Goal: Find specific page/section: Find specific page/section

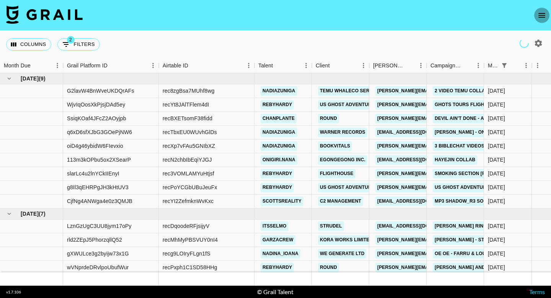
click at [542, 15] on icon "open drawer" at bounding box center [541, 15] width 7 height 5
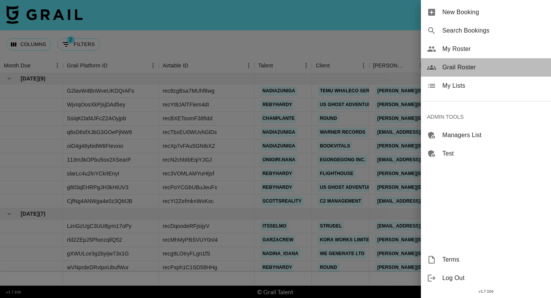
click at [480, 64] on span "Grail Roster" at bounding box center [493, 67] width 103 height 9
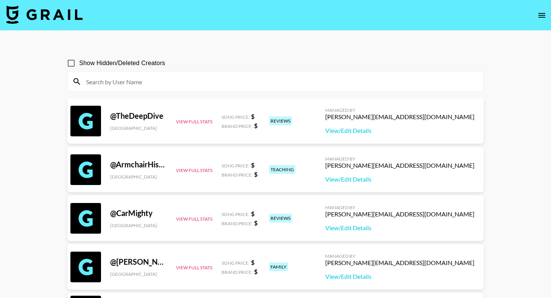
click at [143, 78] on input at bounding box center [279, 81] width 397 height 12
paste input "paaiigeyy"
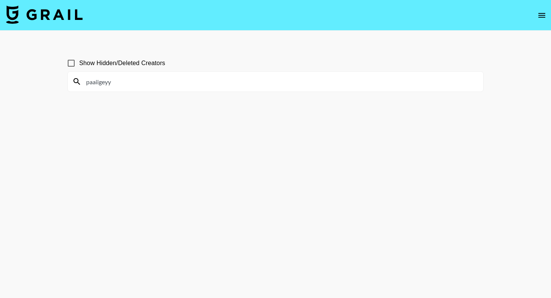
type input "paaiigeyy"
click at [73, 61] on input "Show Hidden/Deleted Creators" at bounding box center [71, 63] width 16 height 16
checkbox input "true"
click at [120, 82] on input "paaiigeyy" at bounding box center [279, 81] width 397 height 12
click at [87, 82] on input "paaiigeyy" at bounding box center [279, 81] width 397 height 12
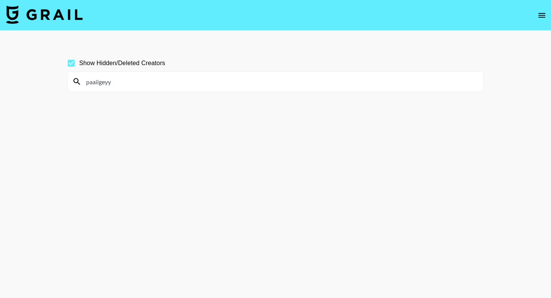
click at [118, 83] on input "paaiigeyy" at bounding box center [279, 81] width 397 height 12
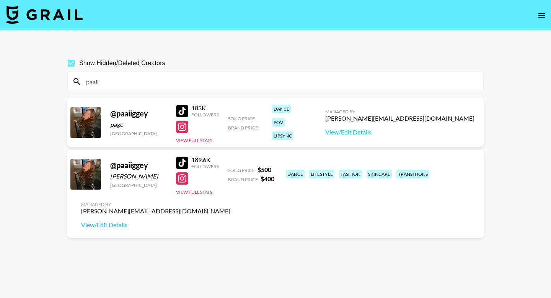
type input "paaii"
